Goal: Task Accomplishment & Management: Manage account settings

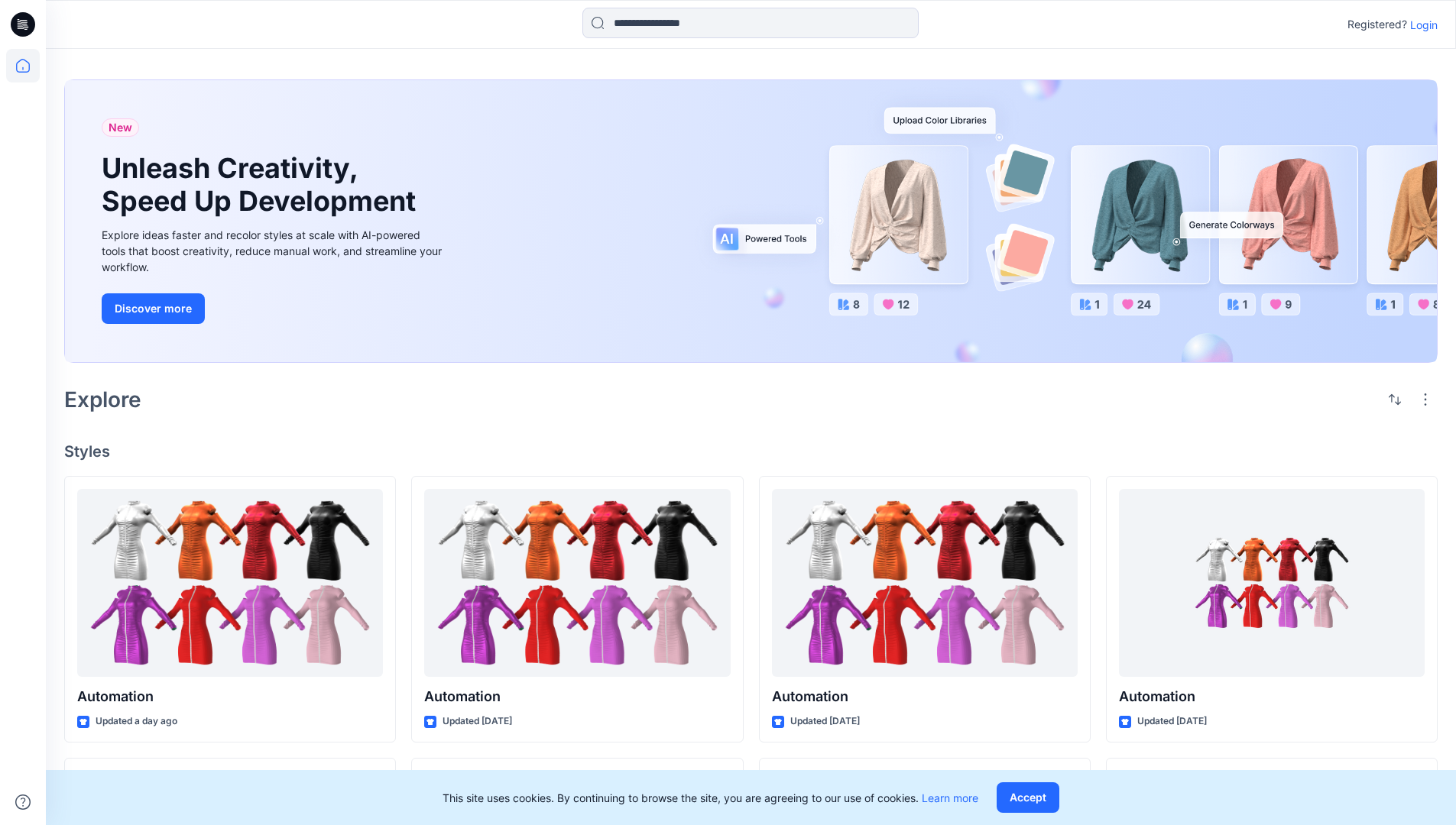
click at [1419, 24] on p "Login" at bounding box center [1423, 24] width 27 height 16
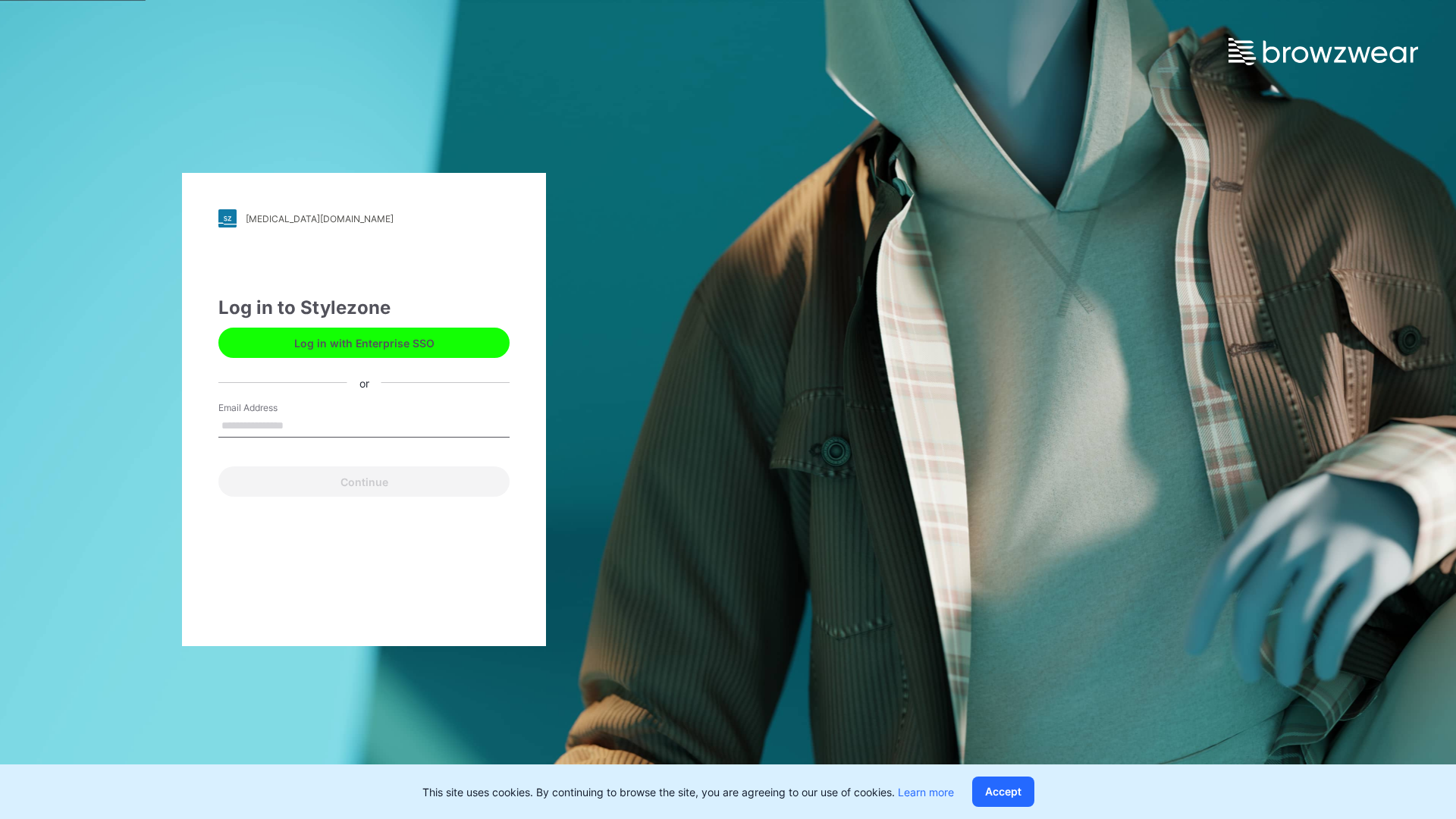
click at [299, 425] on input "Email Address" at bounding box center [363, 426] width 291 height 22
type input "**********"
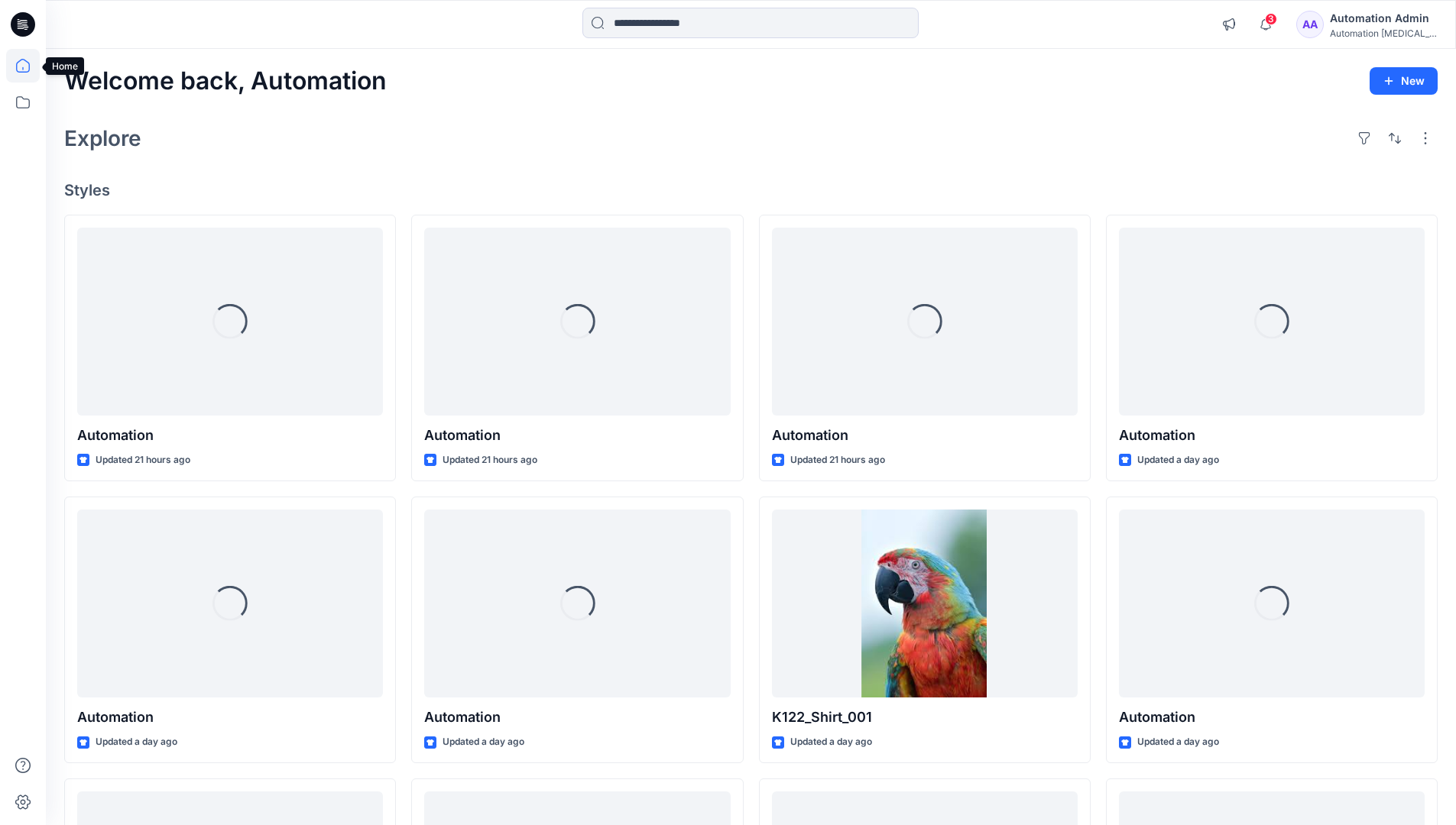
click at [29, 66] on icon at bounding box center [22, 66] width 14 height 14
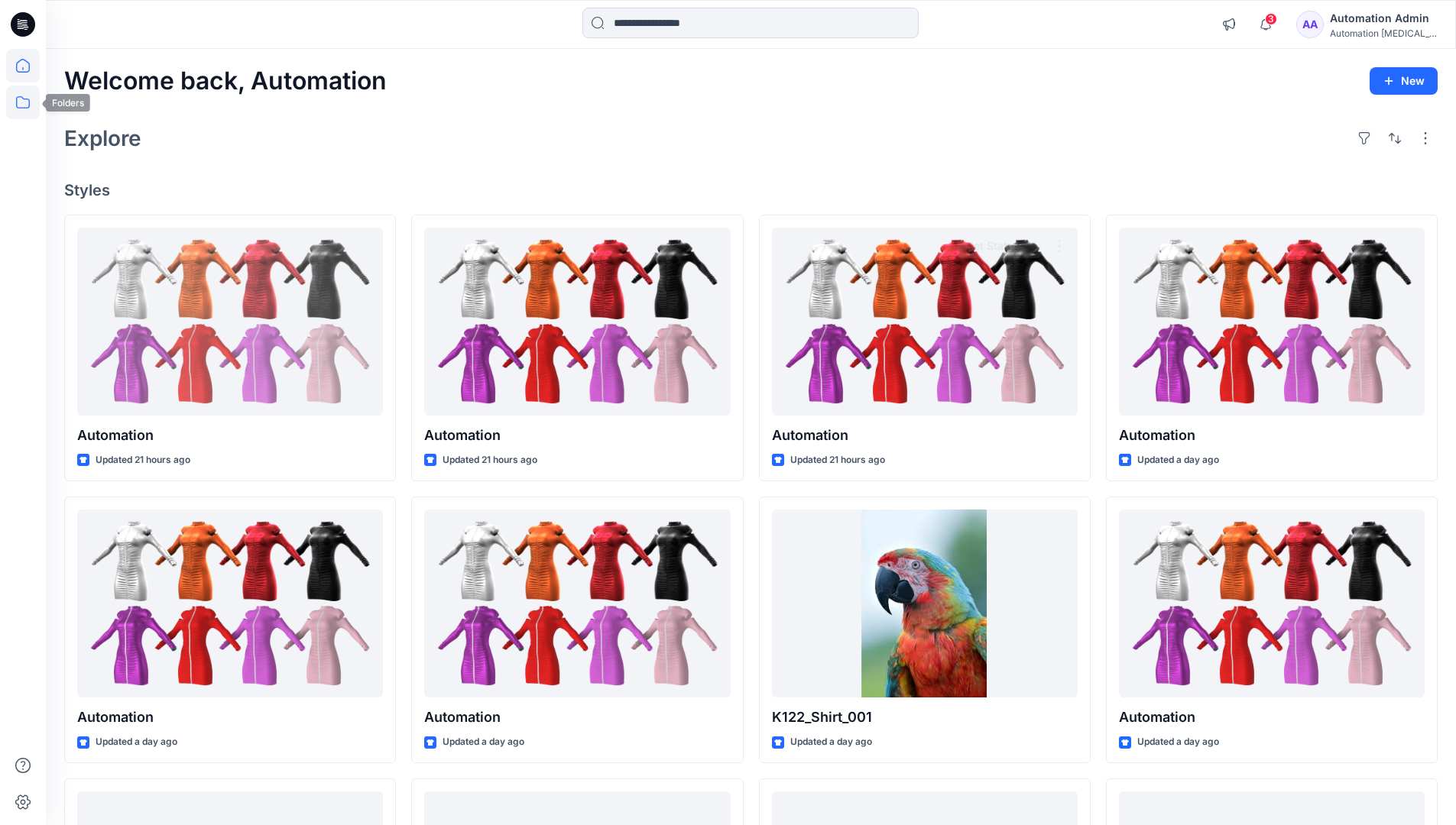
click at [25, 106] on icon at bounding box center [23, 102] width 34 height 34
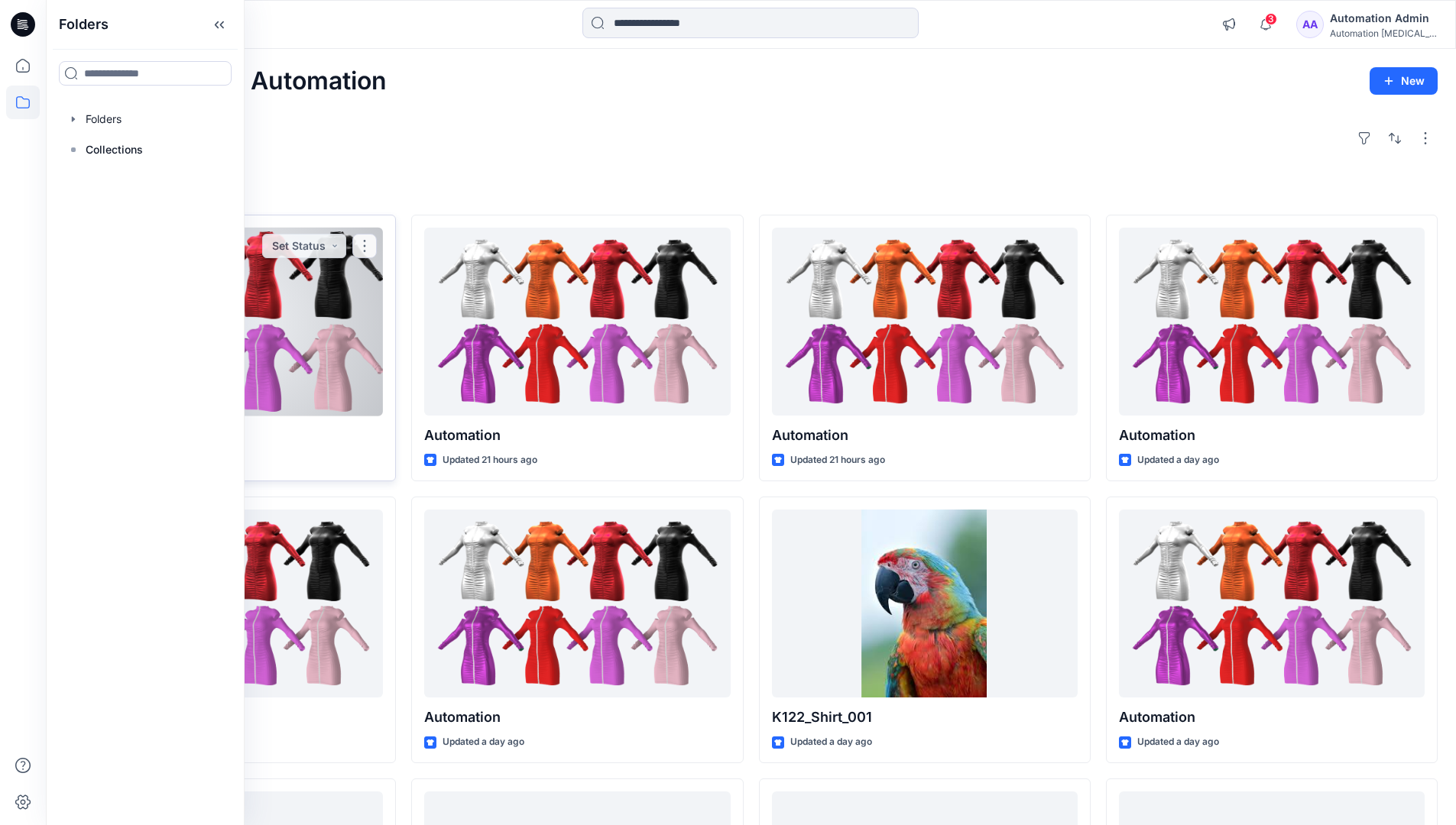
click at [344, 250] on button "Set Status" at bounding box center [304, 246] width 84 height 24
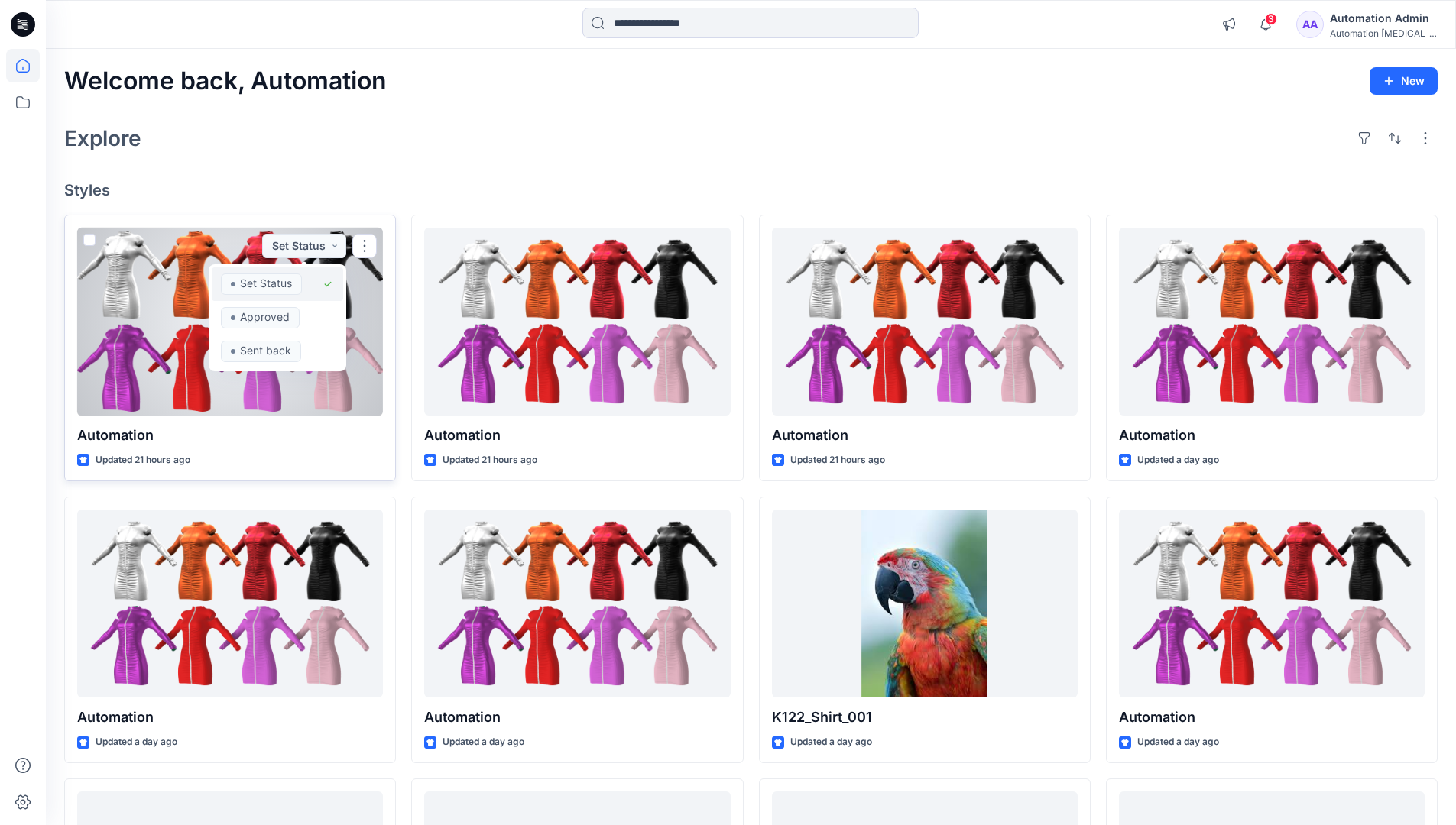
click at [301, 278] on span "Set Status" at bounding box center [261, 284] width 81 height 22
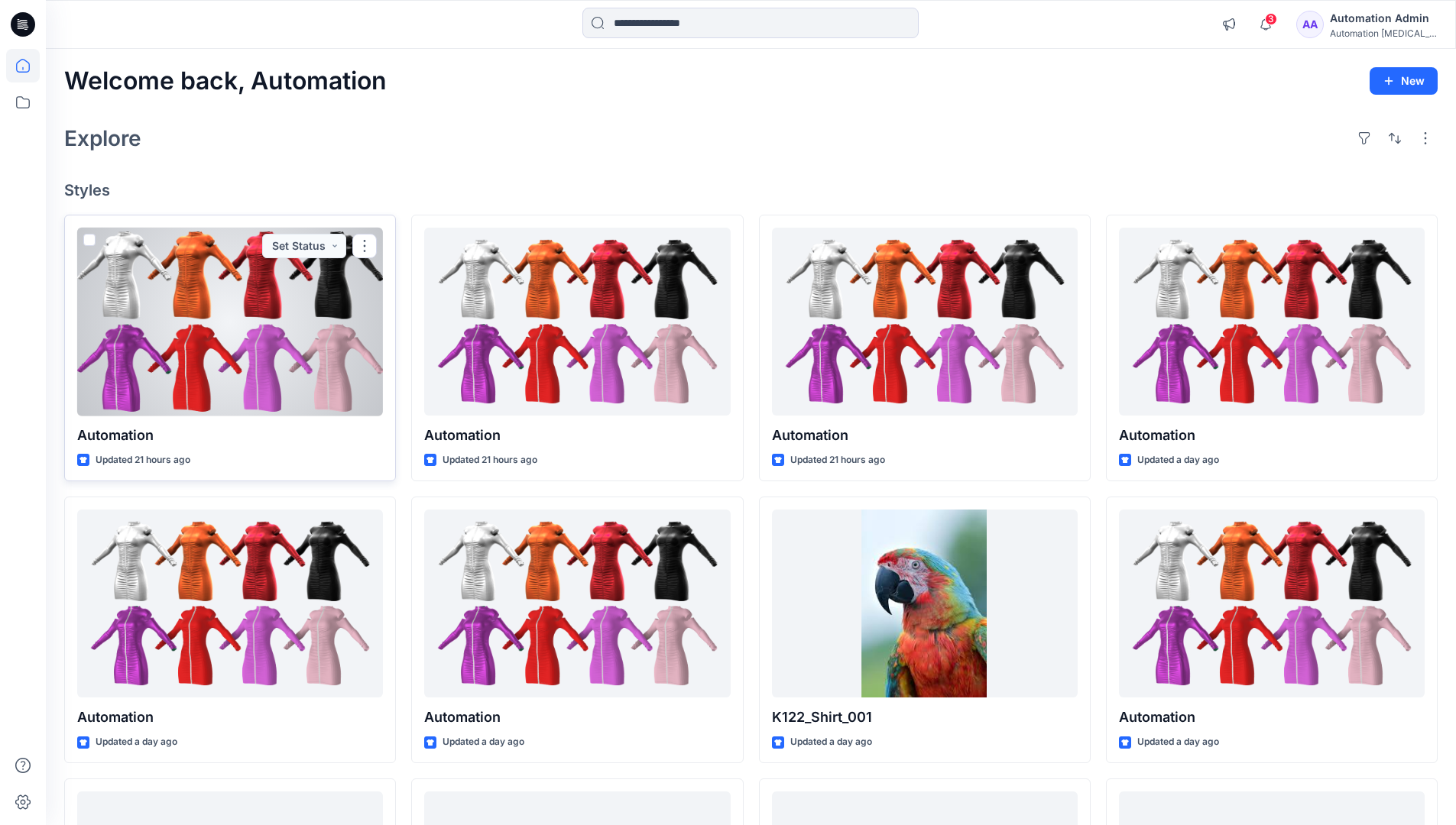
click at [1375, 23] on div "Automation Admin" at bounding box center [1383, 19] width 107 height 19
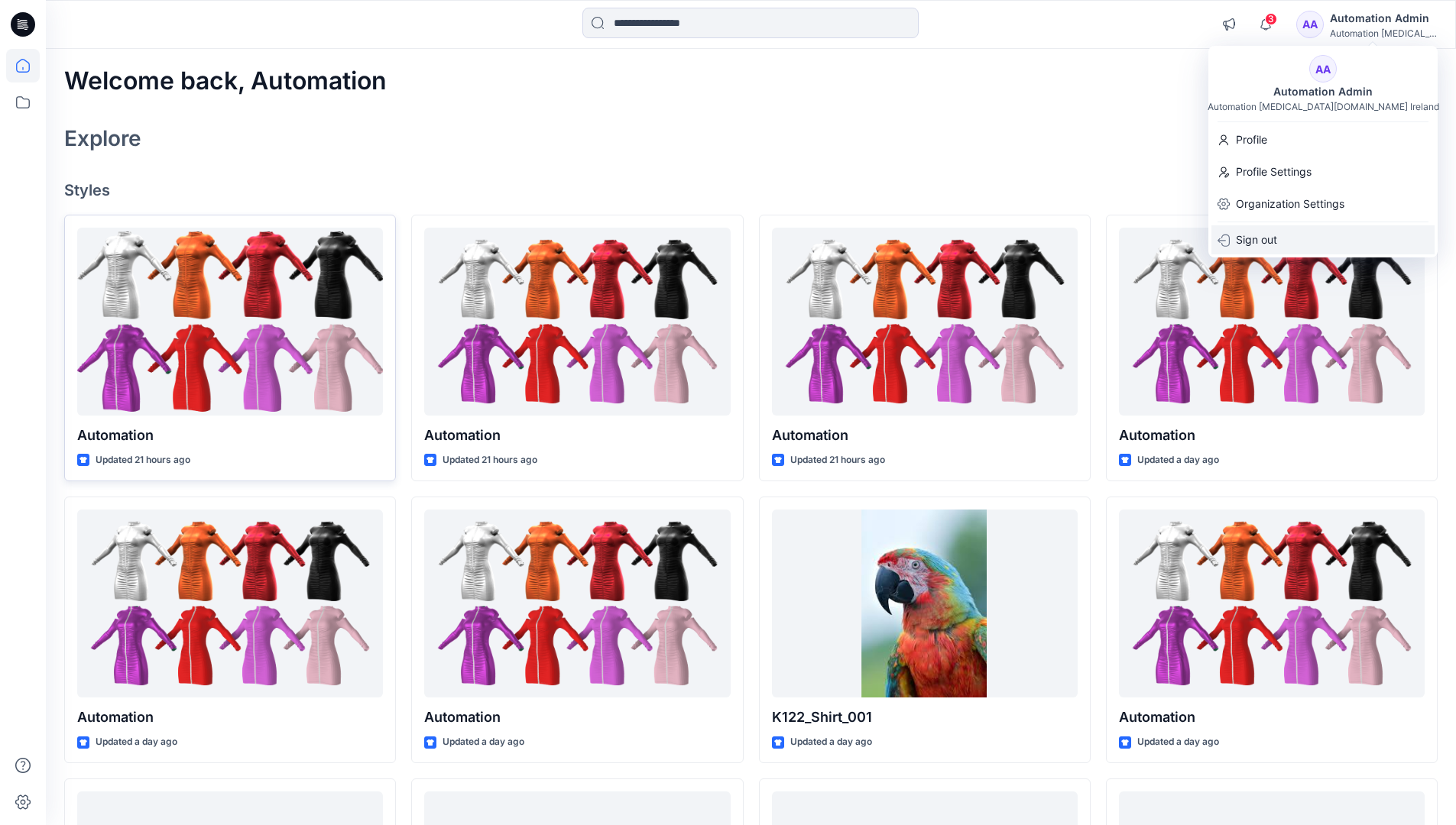
click at [1269, 241] on p "Sign out" at bounding box center [1257, 240] width 41 height 29
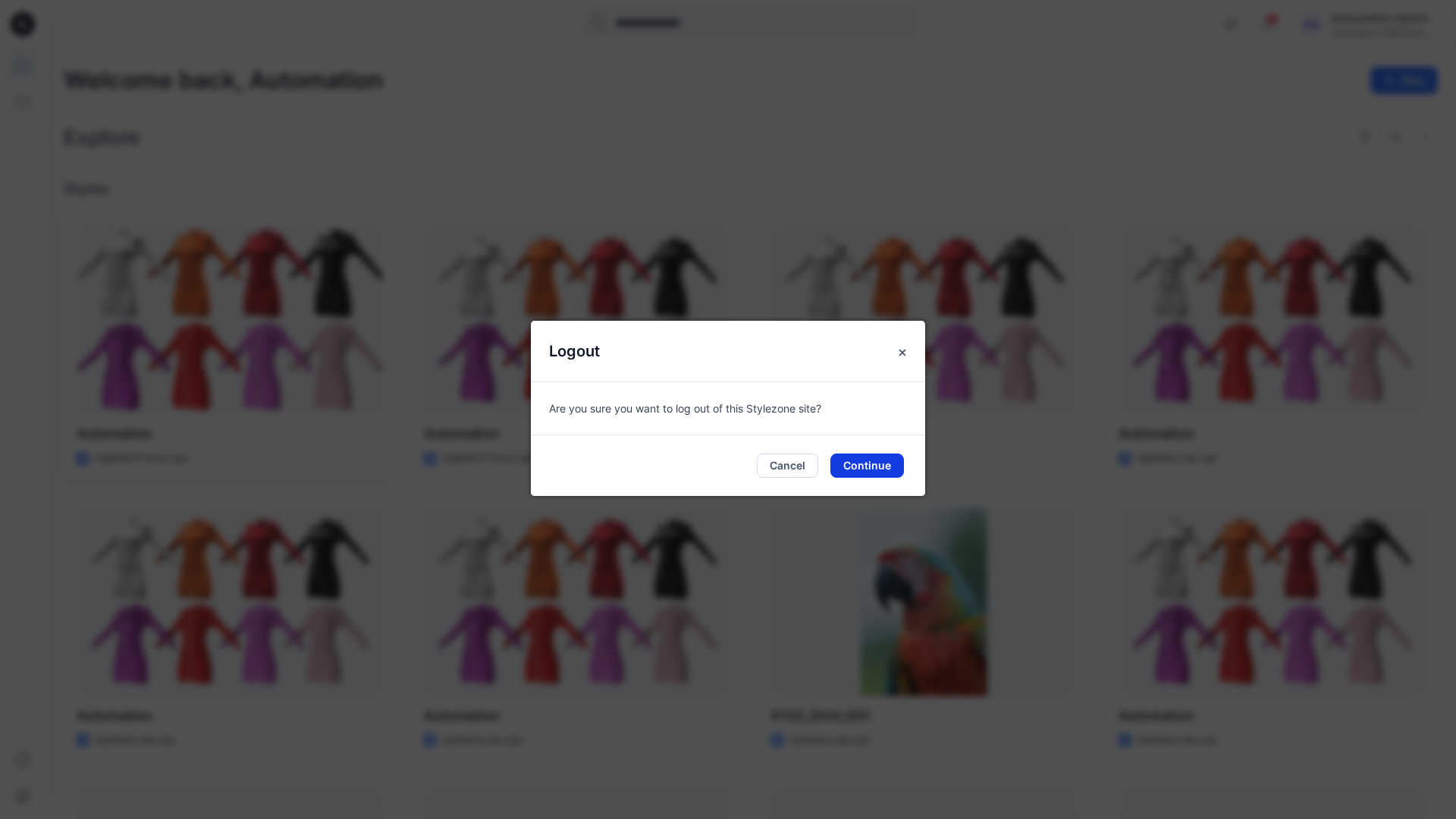
click at [875, 461] on button "Continue" at bounding box center [867, 466] width 73 height 24
